Goal: Information Seeking & Learning: Check status

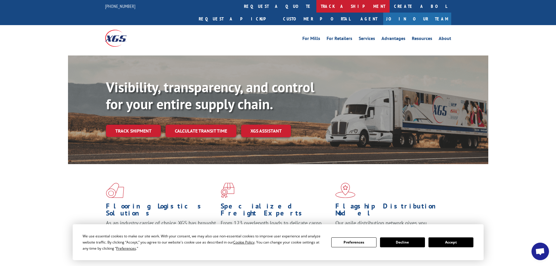
click at [317, 7] on link "track a shipment" at bounding box center [353, 6] width 73 height 13
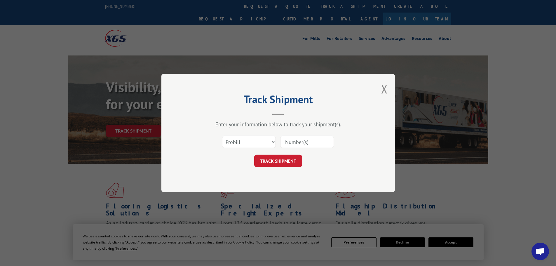
click at [297, 139] on input at bounding box center [307, 142] width 54 height 12
paste input "17637356"
type input "17637356"
click at [294, 160] on button "TRACK SHIPMENT" at bounding box center [278, 161] width 48 height 12
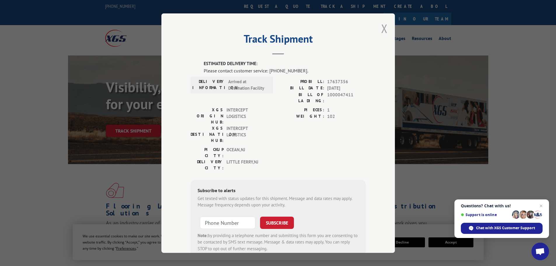
click at [383, 27] on button "Close modal" at bounding box center [384, 28] width 6 height 15
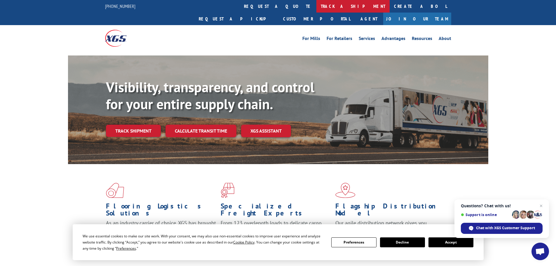
click at [317, 9] on link "track a shipment" at bounding box center [353, 6] width 73 height 13
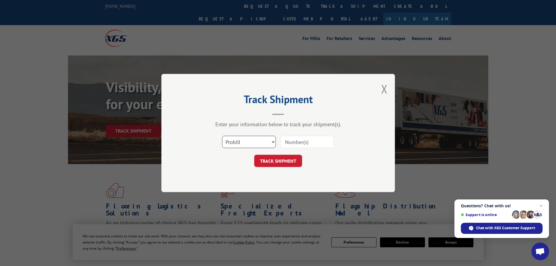
click at [261, 145] on select "Select category... Probill BOL PO" at bounding box center [249, 142] width 54 height 12
select select "bol"
click at [222, 136] on select "Select category... Probill BOL PO" at bounding box center [249, 142] width 54 height 12
click at [293, 142] on input at bounding box center [307, 142] width 54 height 12
paste input "977677467"
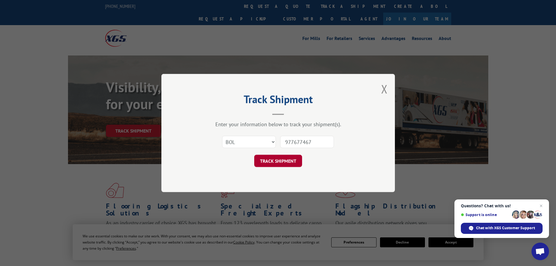
type input "977677467"
click at [287, 166] on button "TRACK SHIPMENT" at bounding box center [278, 161] width 48 height 12
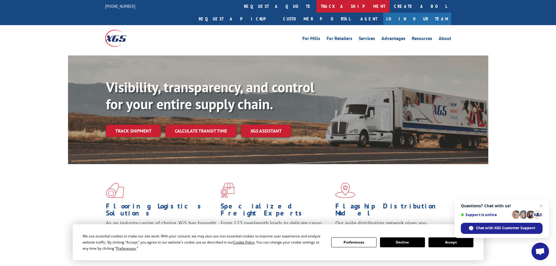
click at [317, 4] on link "track a shipment" at bounding box center [353, 6] width 73 height 13
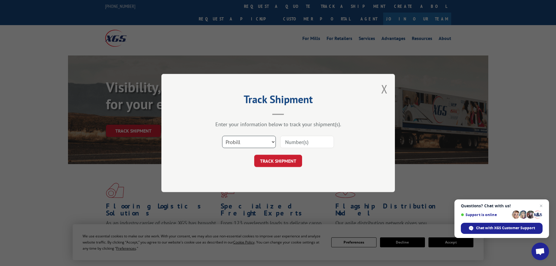
click at [265, 140] on select "Select category... Probill BOL PO" at bounding box center [249, 142] width 54 height 12
select select "bol"
click at [222, 136] on select "Select category... Probill BOL PO" at bounding box center [249, 142] width 54 height 12
click at [294, 138] on input at bounding box center [307, 142] width 54 height 12
paste input "977677467"
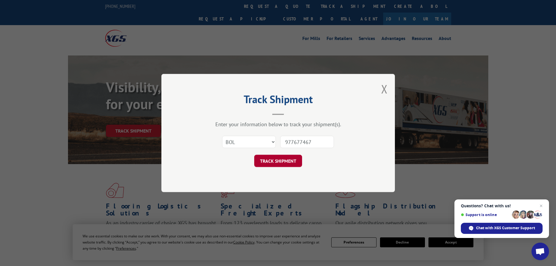
type input "977677467"
click at [288, 160] on button "TRACK SHIPMENT" at bounding box center [278, 161] width 48 height 12
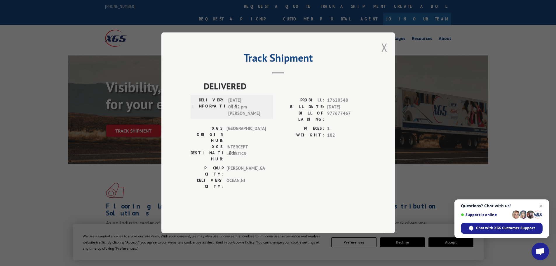
click at [384, 55] on button "Close modal" at bounding box center [384, 47] width 6 height 15
